Goal: Navigation & Orientation: Find specific page/section

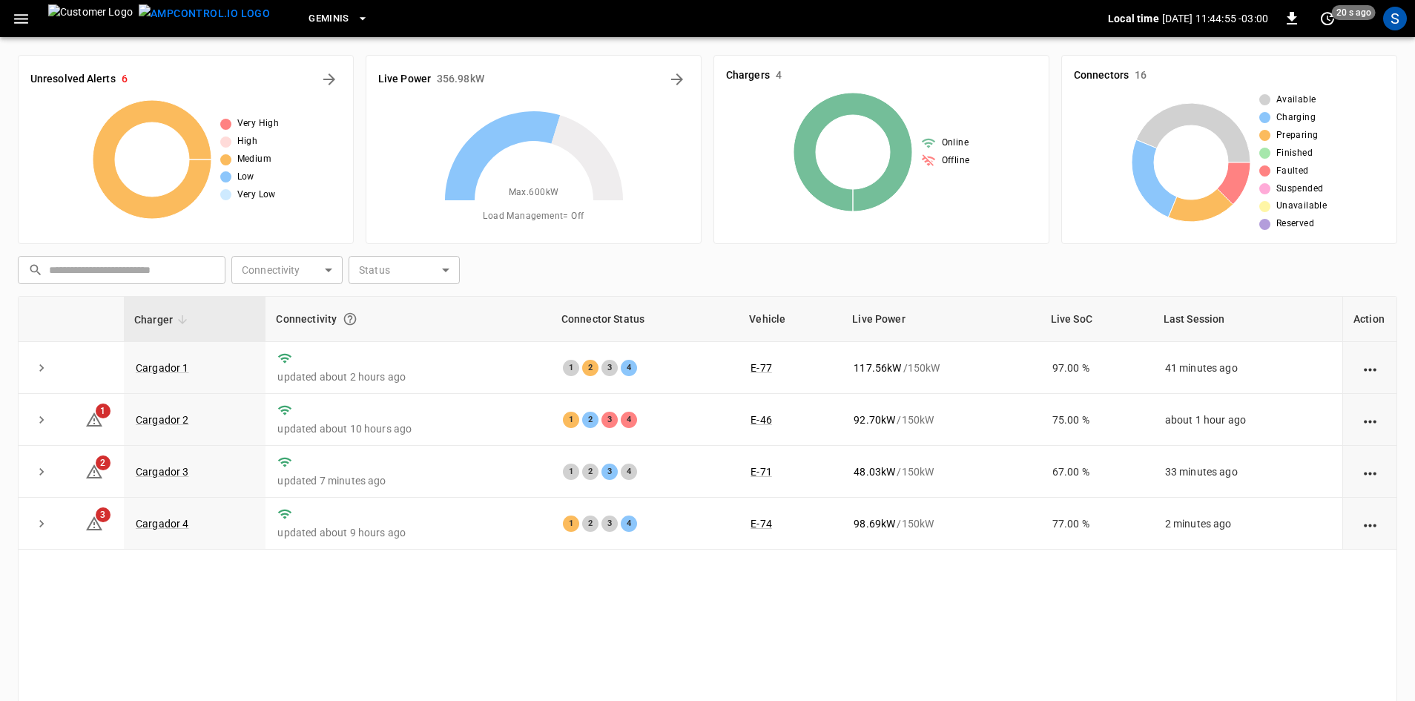
click at [25, 17] on icon "button" at bounding box center [21, 19] width 19 height 19
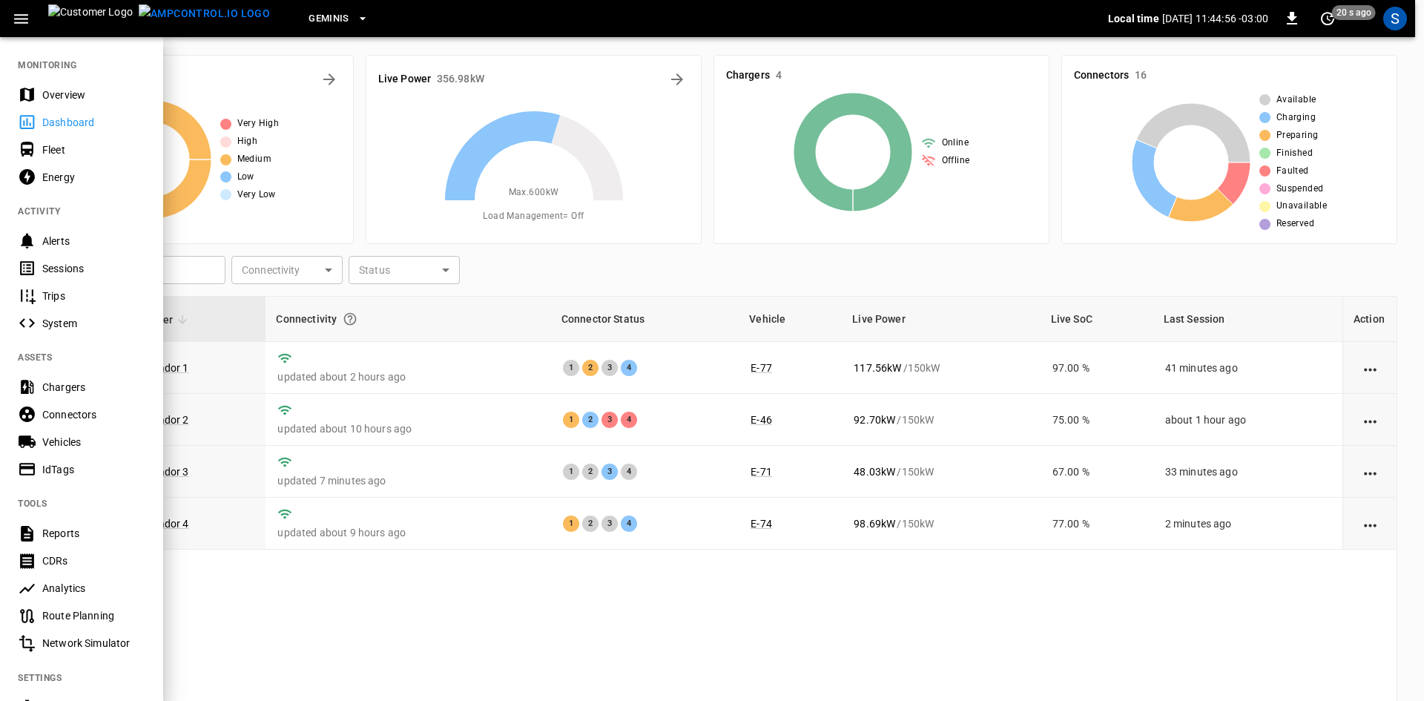
click at [92, 265] on div "Sessions" at bounding box center [93, 268] width 103 height 15
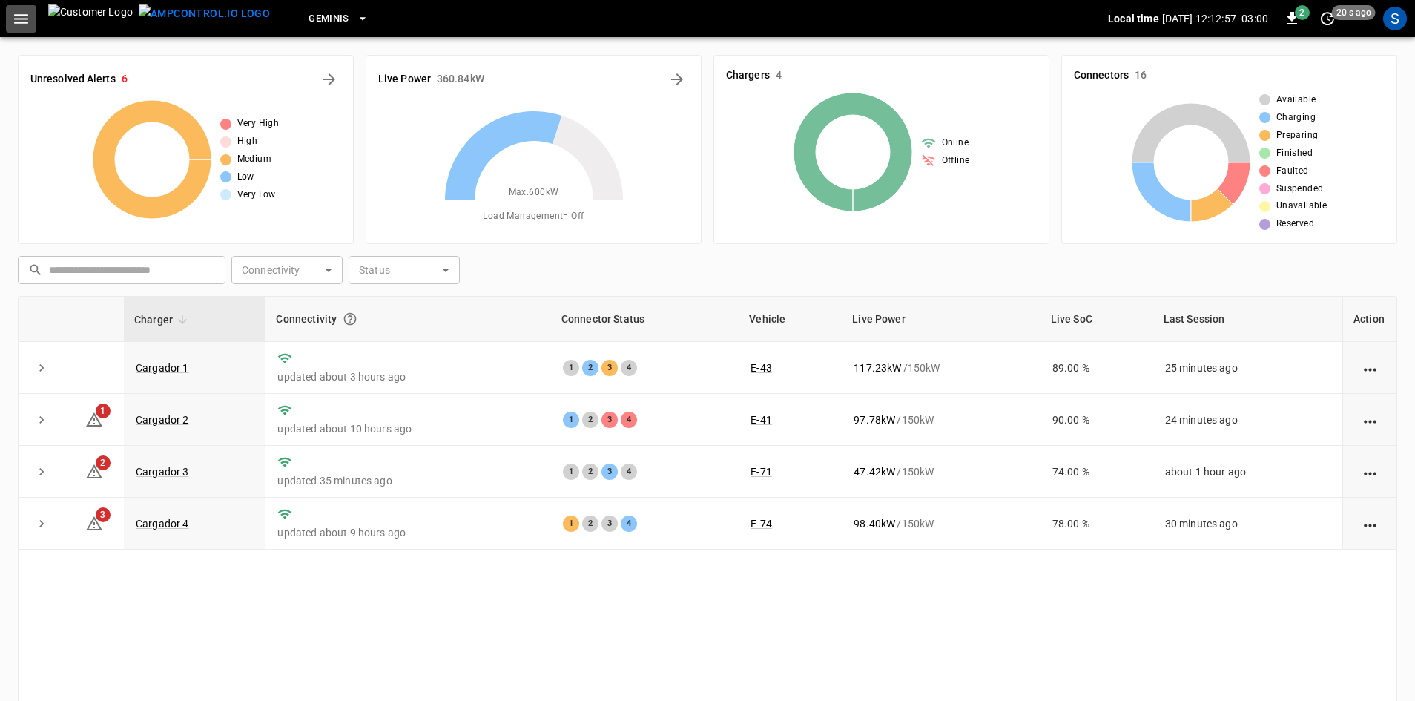
click at [19, 19] on icon "button" at bounding box center [21, 19] width 14 height 10
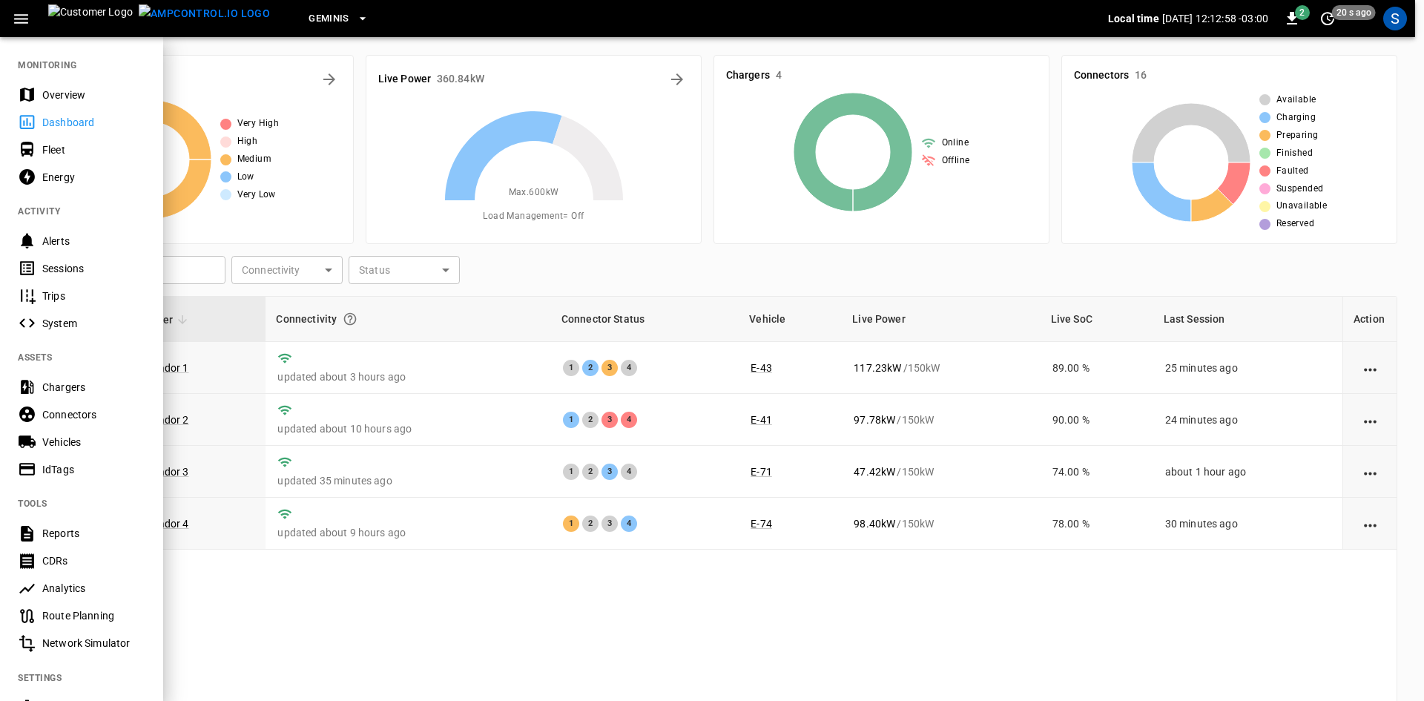
click at [82, 267] on div "Sessions" at bounding box center [93, 268] width 103 height 15
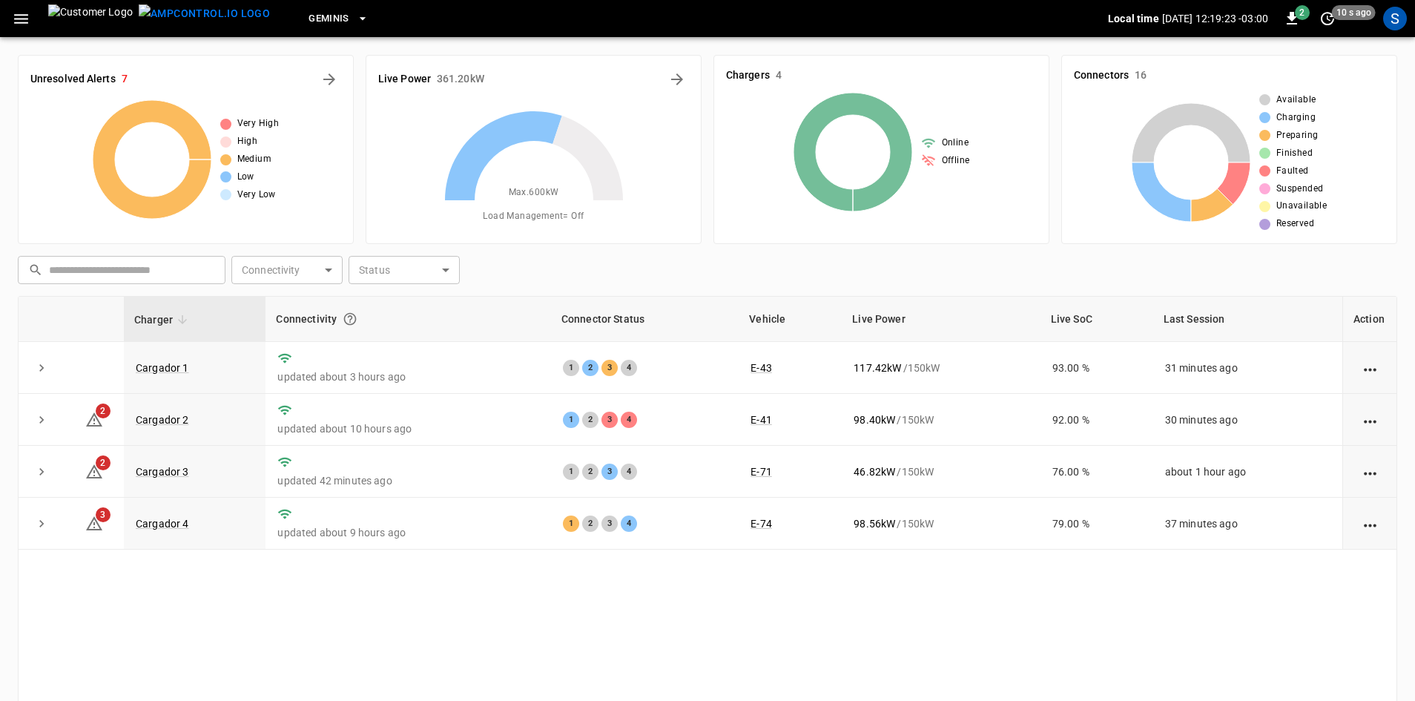
drag, startPoint x: 989, startPoint y: 554, endPoint x: 1033, endPoint y: 682, distance: 135.1
click at [1033, 682] on div "Charger Connectivity Connector Status Vehicle Live Power Live SoC Last Session …" at bounding box center [708, 541] width 1380 height 491
click at [1300, 15] on span "2" at bounding box center [1302, 12] width 15 height 15
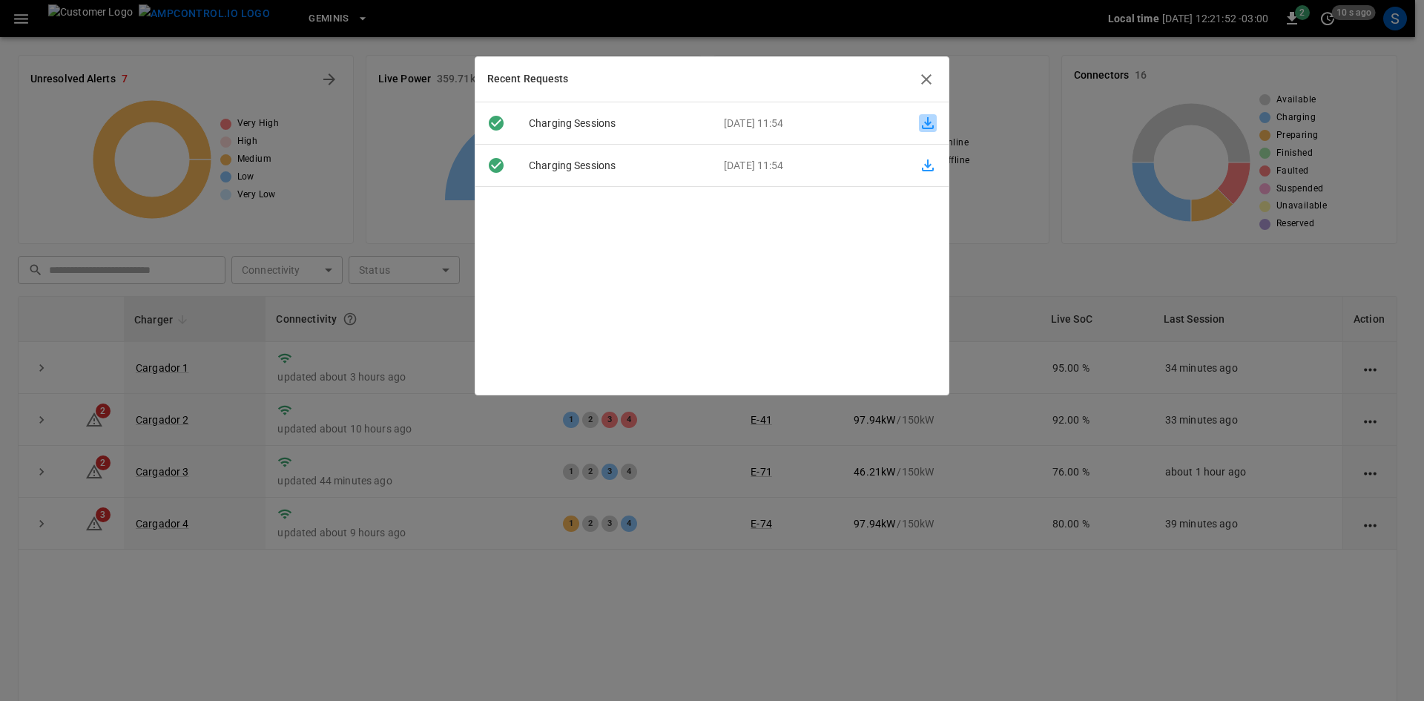
click at [919, 126] on icon "button" at bounding box center [928, 123] width 18 height 18
click at [921, 74] on icon "button" at bounding box center [927, 79] width 18 height 18
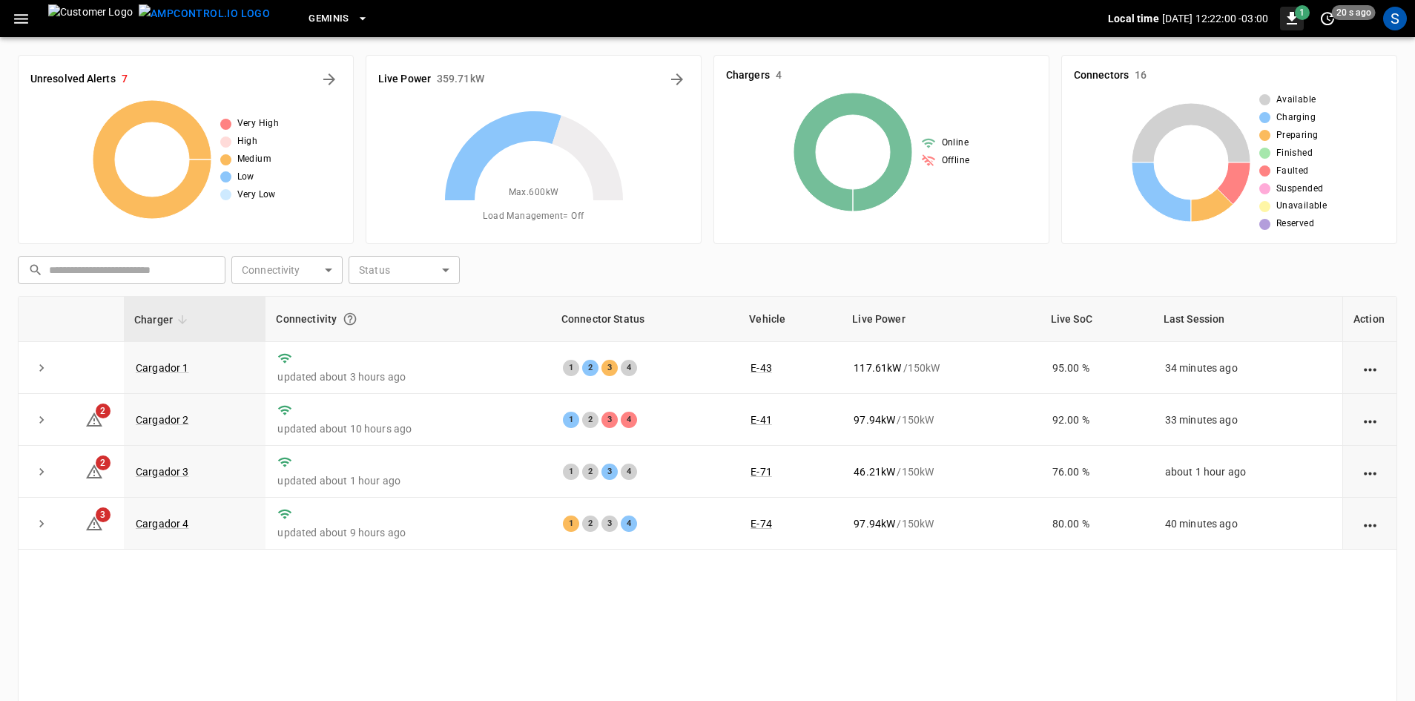
click at [1302, 7] on span "1" at bounding box center [1302, 12] width 15 height 15
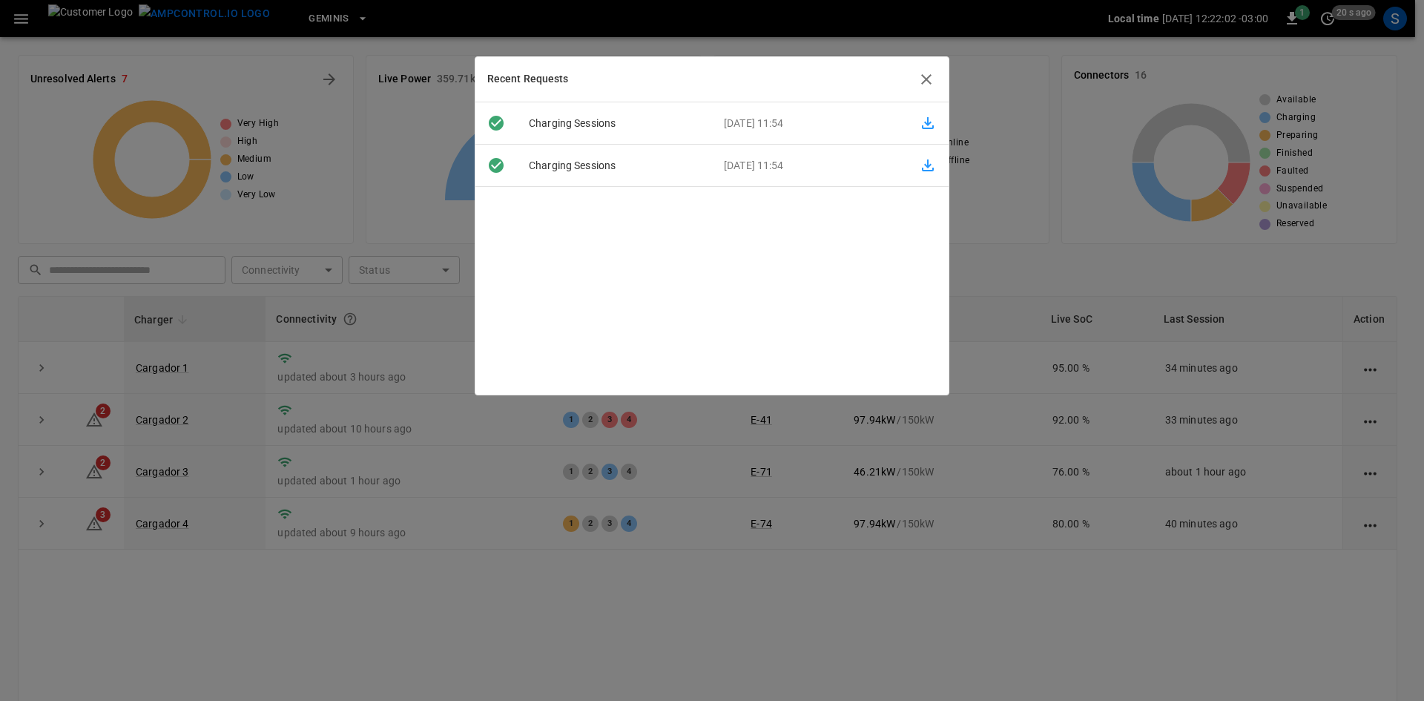
click at [856, 168] on p "20-September-2025 11:54" at bounding box center [809, 166] width 195 height 16
click at [924, 168] on icon "button" at bounding box center [928, 165] width 12 height 12
click at [924, 74] on icon "button" at bounding box center [927, 79] width 18 height 18
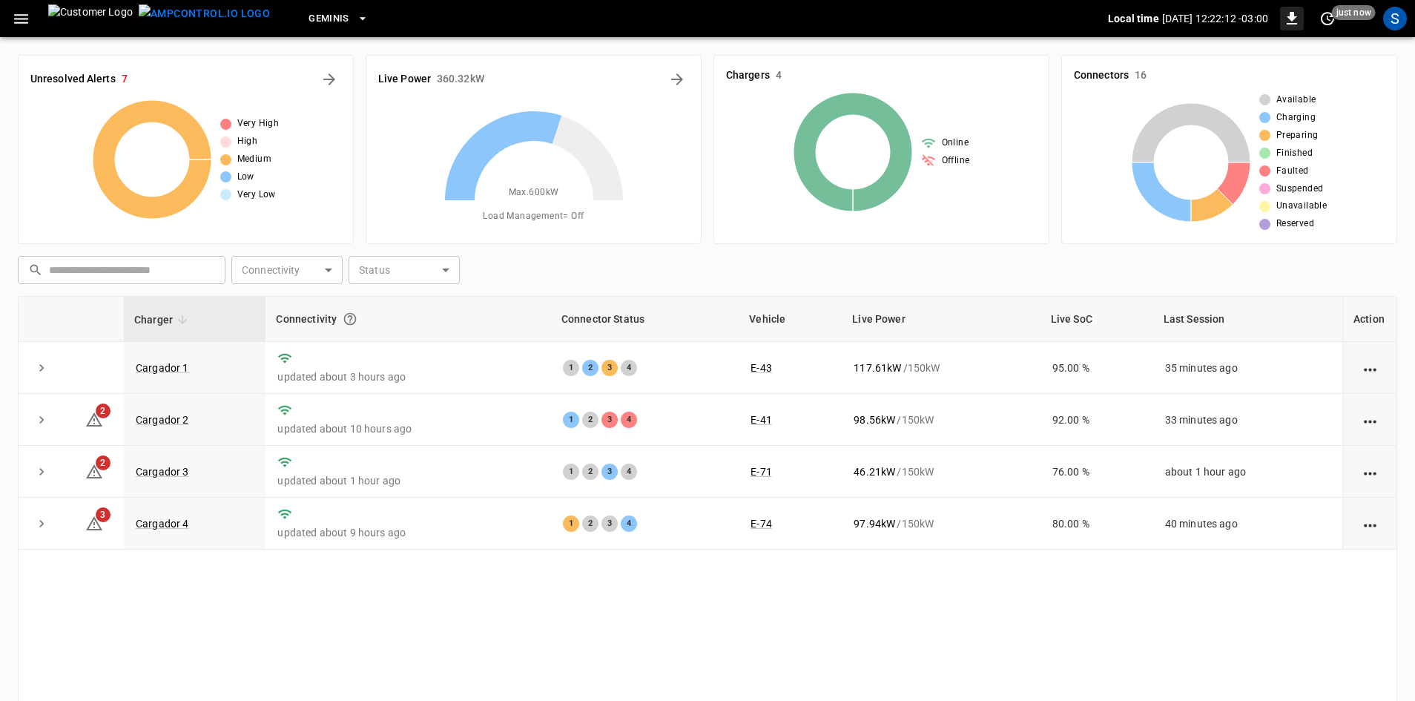
click at [1293, 14] on icon "button" at bounding box center [1292, 18] width 10 height 13
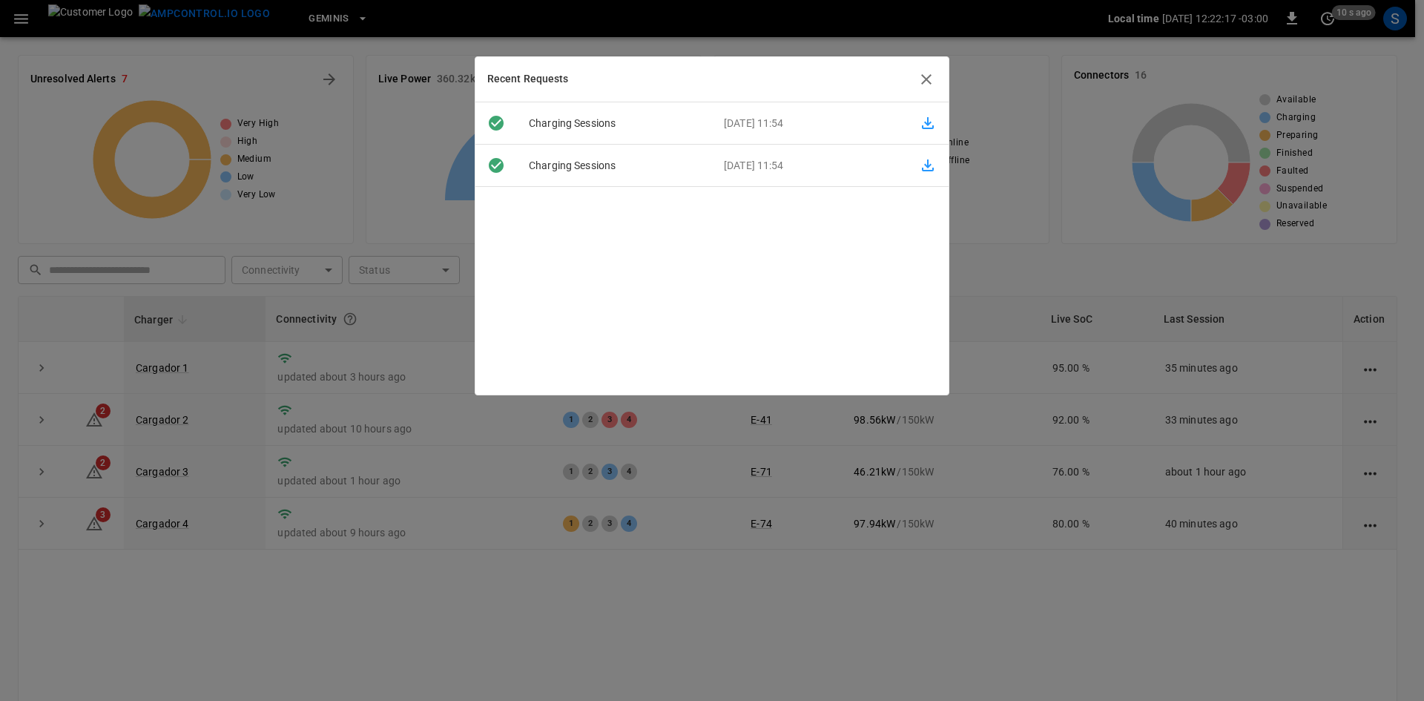
click at [924, 77] on icon "button" at bounding box center [926, 79] width 10 height 10
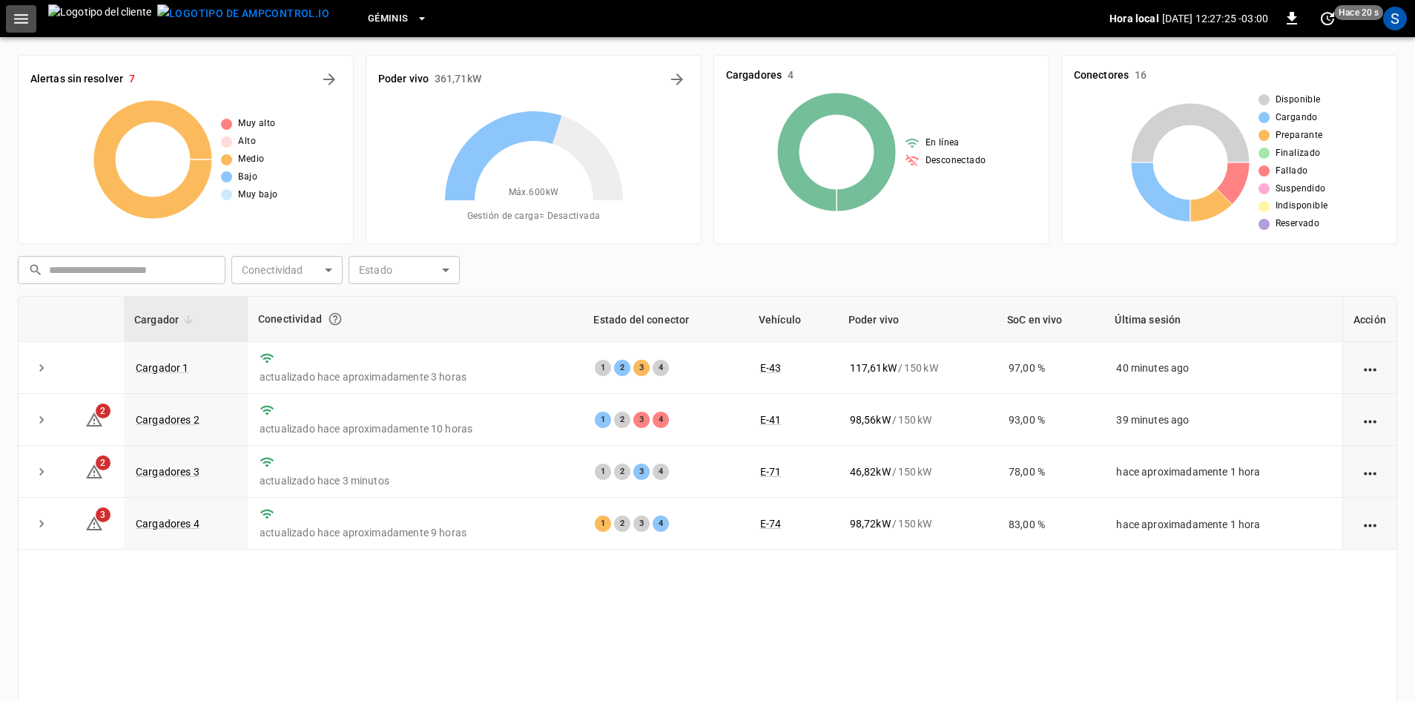
click at [24, 19] on icon "button" at bounding box center [21, 19] width 14 height 10
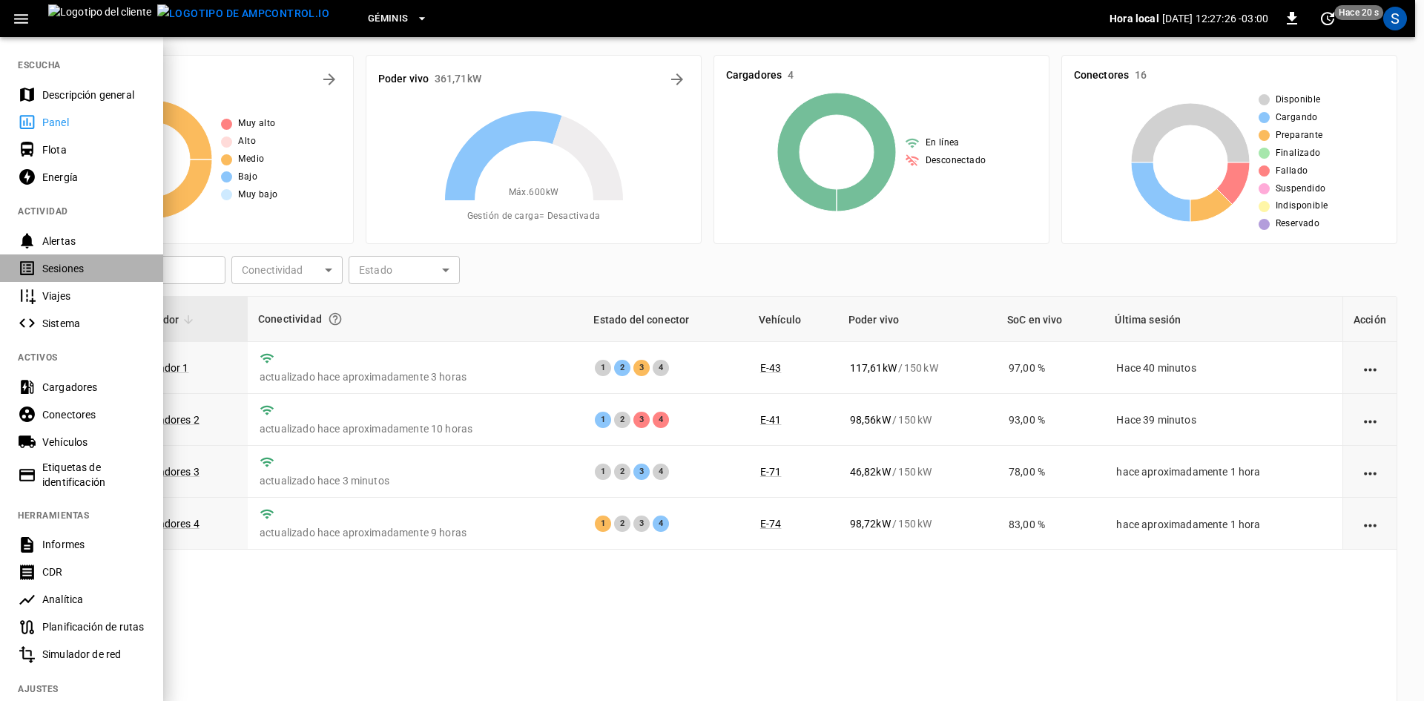
click at [79, 263] on font "Sesiones" at bounding box center [63, 269] width 42 height 12
